Goal: Navigation & Orientation: Find specific page/section

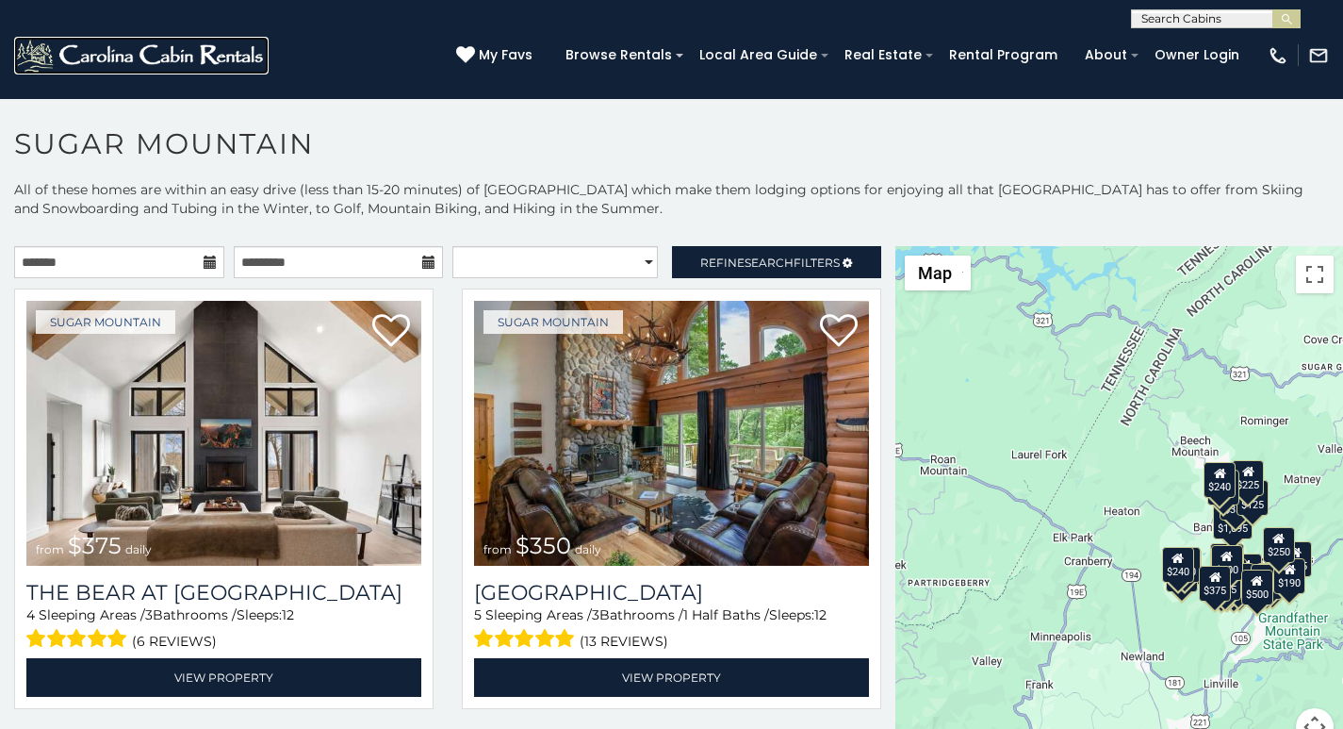
click at [40, 59] on img at bounding box center [141, 56] width 254 height 38
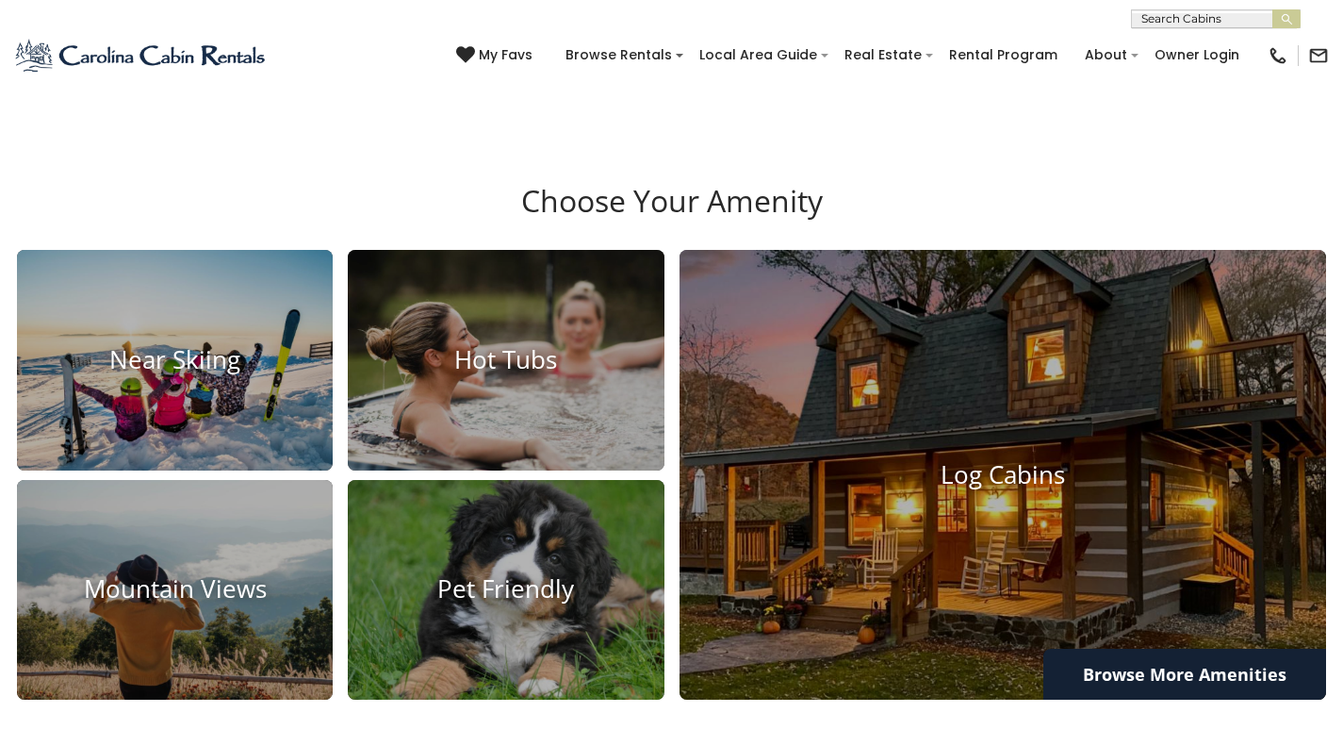
scroll to position [1256, 0]
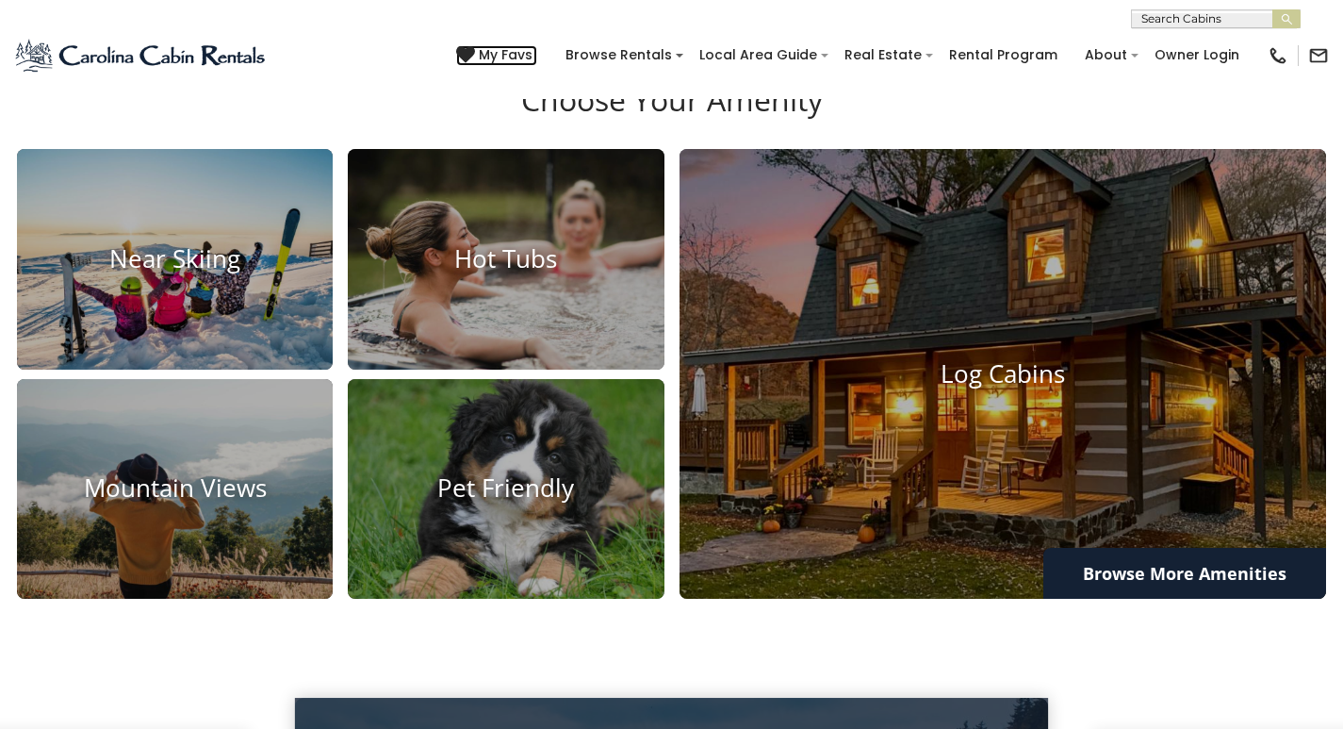
click at [475, 50] on icon at bounding box center [465, 54] width 19 height 19
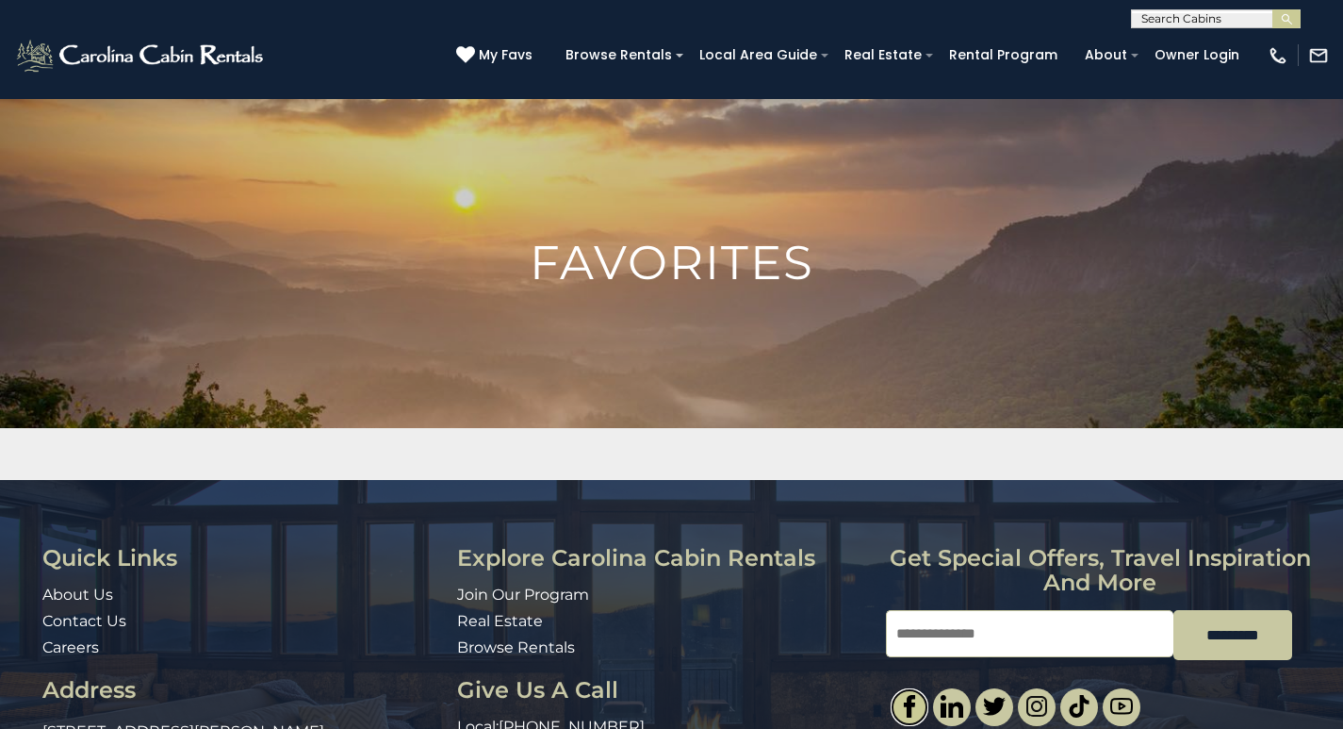
click at [906, 692] on link at bounding box center [910, 707] width 38 height 38
